Goal: Navigation & Orientation: Find specific page/section

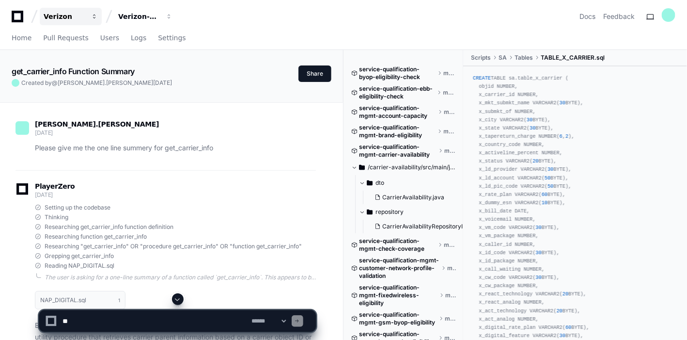
click at [55, 17] on div "Verizon" at bounding box center [65, 17] width 42 height 10
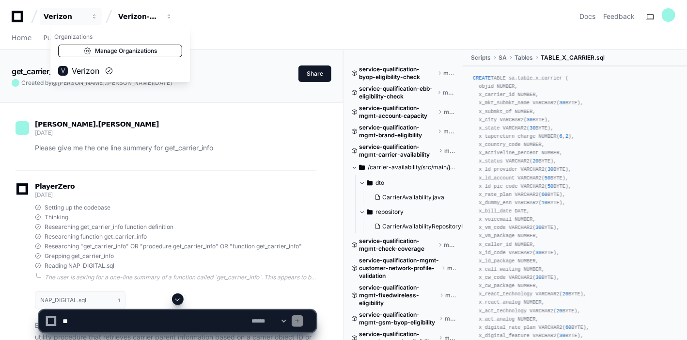
click at [112, 49] on link "Manage Organizations" at bounding box center [120, 51] width 124 height 13
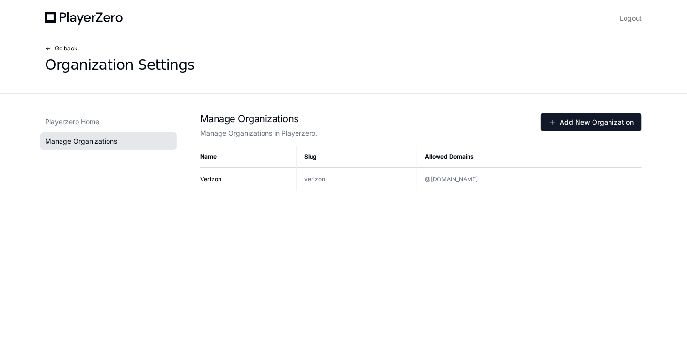
click at [50, 47] on span at bounding box center [48, 49] width 6 height 6
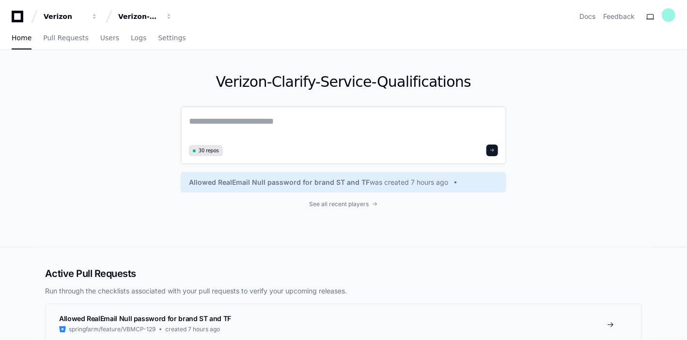
click at [253, 114] on textarea at bounding box center [343, 127] width 309 height 27
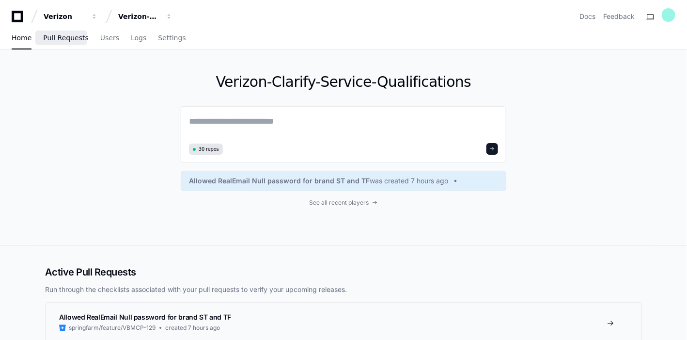
click at [63, 31] on link "Pull Requests" at bounding box center [65, 38] width 45 height 22
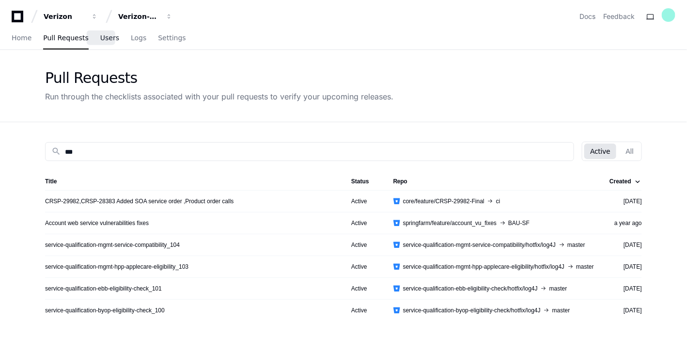
click at [100, 37] on span "Users" at bounding box center [109, 38] width 19 height 6
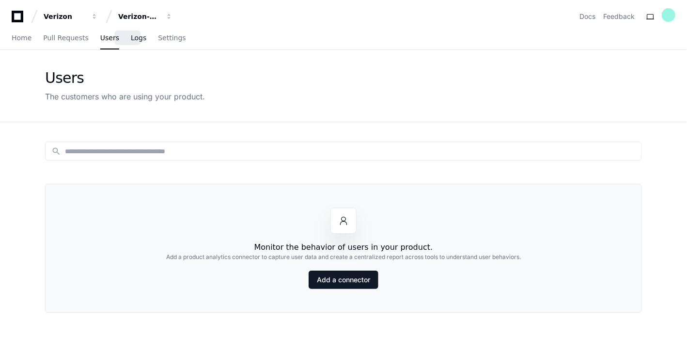
click at [131, 35] on span "Logs" at bounding box center [139, 38] width 16 height 6
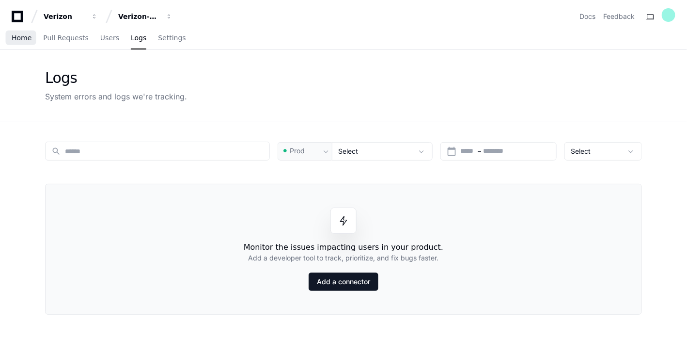
click at [22, 35] on span "Home" at bounding box center [22, 38] width 20 height 6
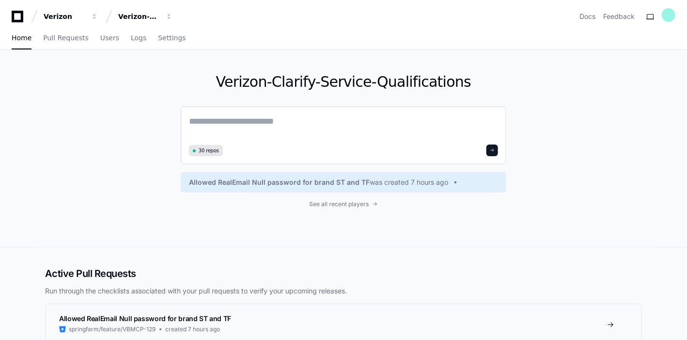
click at [223, 121] on textarea at bounding box center [343, 127] width 309 height 27
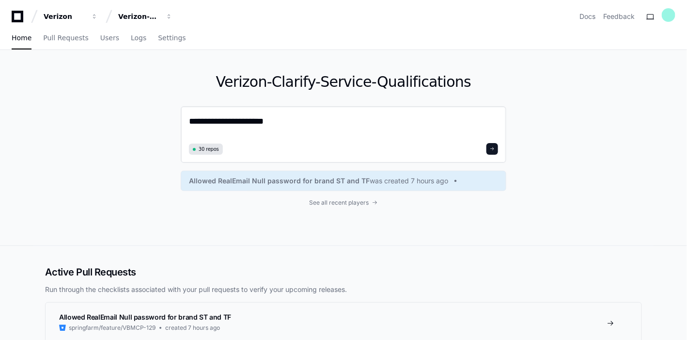
type textarea "**********"
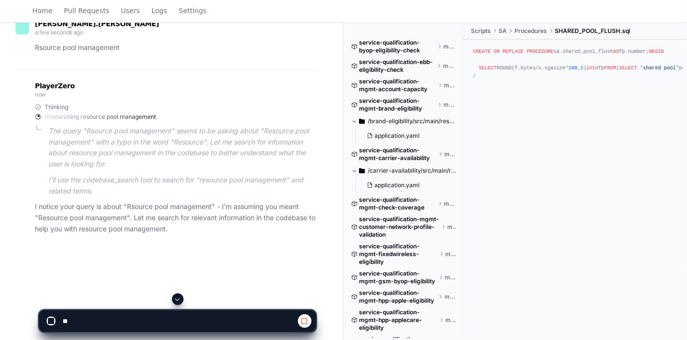
scroll to position [156, 0]
